Goal: Transaction & Acquisition: Book appointment/travel/reservation

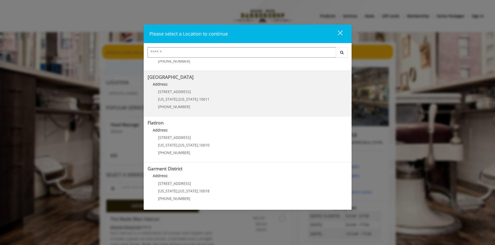
scroll to position [82, 0]
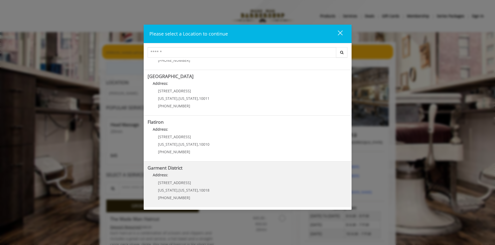
click at [216, 181] on District "Address:" at bounding box center [247, 176] width 200 height 8
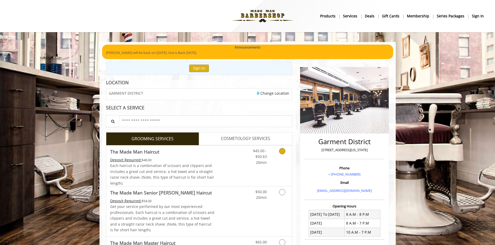
click at [231, 161] on link "Discounted Price" at bounding box center [229, 166] width 31 height 41
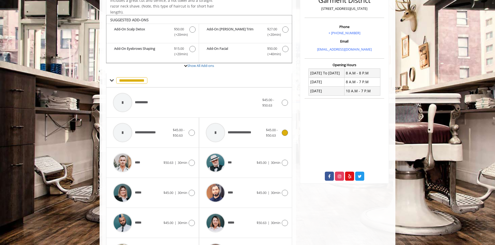
scroll to position [157, 0]
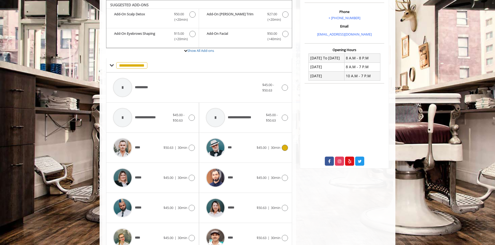
click at [286, 149] on icon at bounding box center [285, 148] width 6 height 6
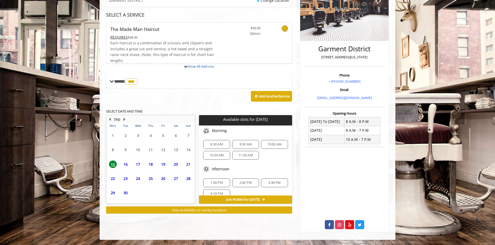
scroll to position [125, 0]
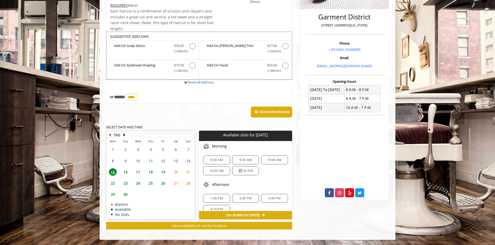
drag, startPoint x: 236, startPoint y: 173, endPoint x: 242, endPoint y: 173, distance: 6.0
click at [242, 173] on span "11:30 AM" at bounding box center [246, 171] width 22 height 4
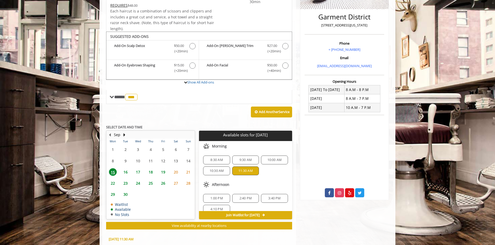
scroll to position [219, 0]
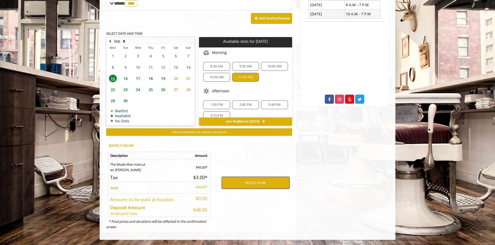
click at [258, 182] on button "BOOK NOW" at bounding box center [256, 183] width 68 height 12
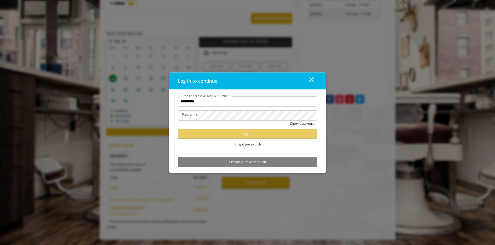
type input "**********"
click at [201, 116] on label "Password" at bounding box center [190, 115] width 22 height 6
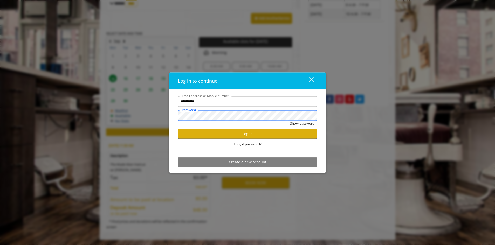
click at [290, 121] on button "Show password" at bounding box center [302, 123] width 24 height 5
click at [222, 133] on button "Log in" at bounding box center [247, 134] width 139 height 10
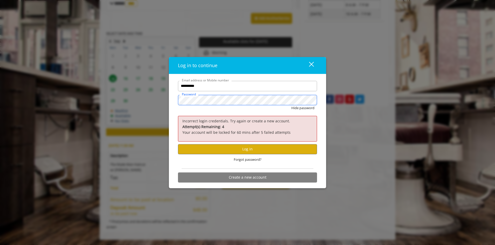
click at [292, 105] on button "Hide password" at bounding box center [303, 107] width 23 height 5
click at [222, 149] on button "Log in" at bounding box center [247, 149] width 139 height 10
click at [168, 100] on div "**********" at bounding box center [247, 122] width 495 height 245
click at [244, 159] on span "Forgot password?" at bounding box center [248, 159] width 28 height 5
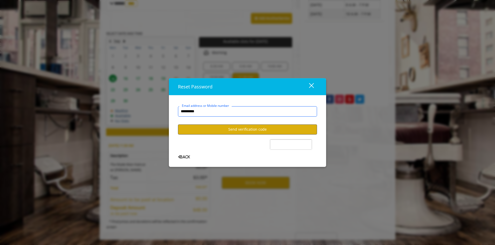
type input "**********"
click at [226, 128] on button "Send verification code" at bounding box center [247, 130] width 139 height 10
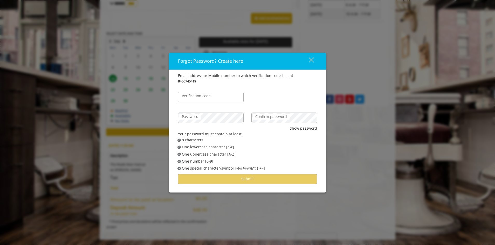
click at [209, 98] on label "Verification code" at bounding box center [196, 96] width 34 height 6
click at [209, 98] on input "Verification code" at bounding box center [211, 97] width 66 height 10
type input "******"
click at [195, 118] on label "Password" at bounding box center [190, 117] width 22 height 6
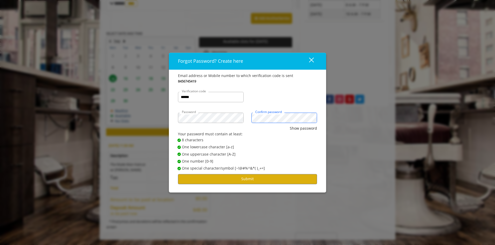
click at [290, 126] on button "Show password" at bounding box center [303, 129] width 27 height 6
click at [233, 180] on button "Submit" at bounding box center [247, 179] width 139 height 10
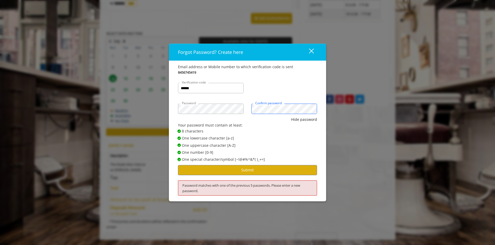
click at [291, 117] on button "Hide password" at bounding box center [304, 120] width 26 height 6
click at [243, 173] on button "Submit" at bounding box center [247, 170] width 139 height 10
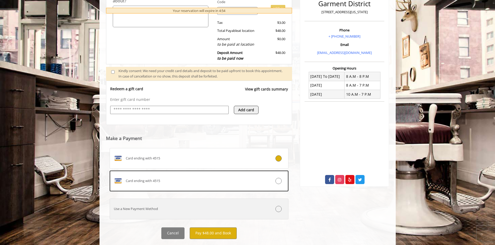
scroll to position [149, 0]
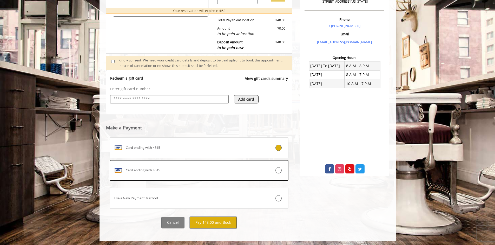
click at [218, 222] on button "Pay $48.00 and Book" at bounding box center [213, 223] width 47 height 12
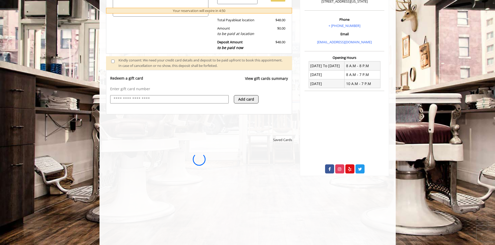
scroll to position [0, 0]
